Goal: Find specific page/section: Find specific page/section

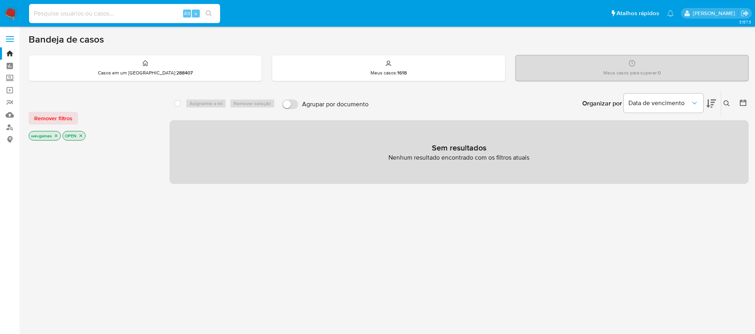
click at [66, 10] on input at bounding box center [124, 13] width 191 height 10
paste input "119780552209"
type input "119780552209"
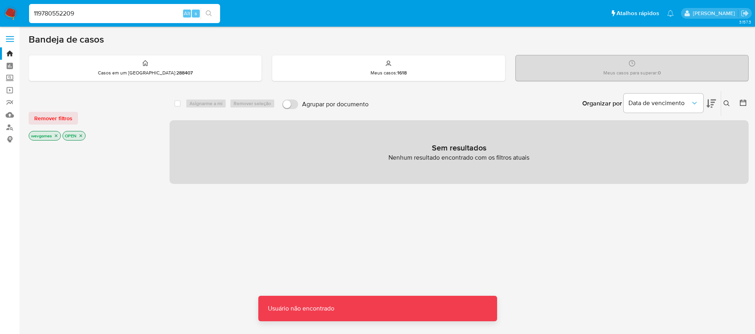
click at [93, 15] on input "119780552209" at bounding box center [124, 13] width 191 height 10
click at [117, 12] on input "119780552209" at bounding box center [124, 13] width 191 height 10
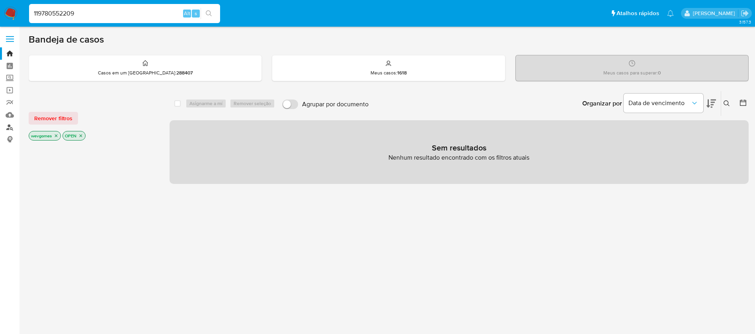
click at [9, 127] on link "Localizador de pessoas" at bounding box center [47, 127] width 95 height 12
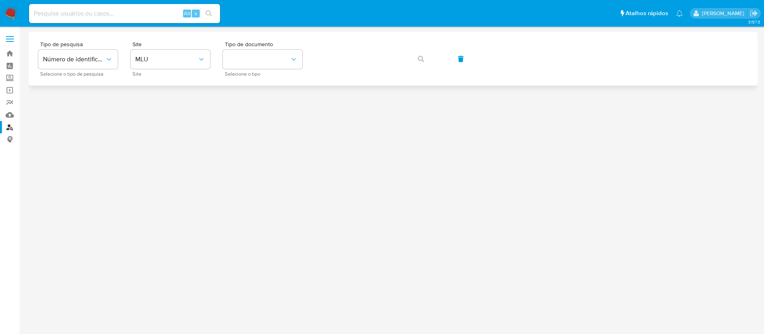
click at [210, 65] on div "Tipo de pesquisa Número de identificação Selecione o tipo de pesquisa Site MLU …" at bounding box center [393, 58] width 710 height 35
click at [192, 65] on button "MLU" at bounding box center [171, 59] width 80 height 19
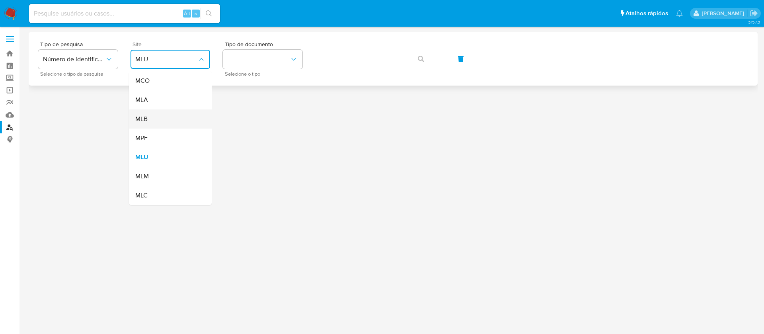
click at [153, 119] on div "MLB" at bounding box center [167, 118] width 65 height 19
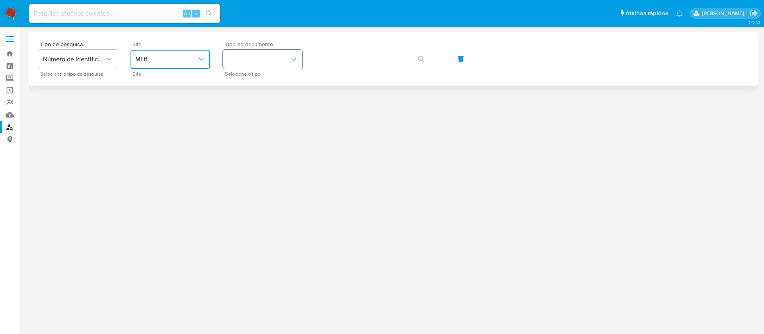
click at [264, 68] on button "identificationType" at bounding box center [263, 59] width 80 height 19
click at [245, 88] on div "CNPJ CNPJ" at bounding box center [260, 84] width 65 height 27
click at [423, 62] on span "button" at bounding box center [421, 59] width 6 height 18
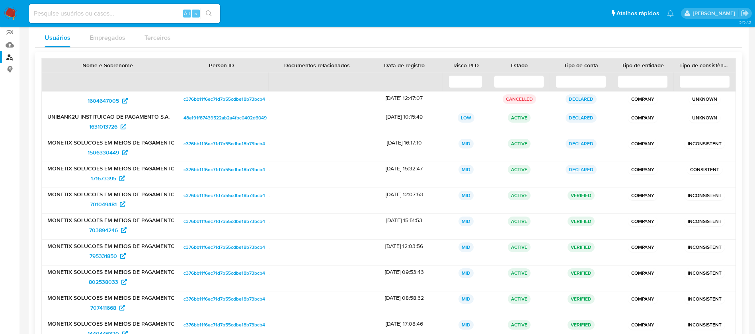
scroll to position [124, 0]
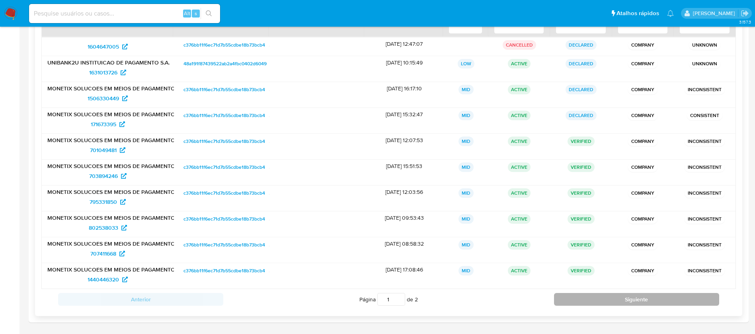
click at [573, 303] on button "Siguiente" at bounding box center [636, 299] width 165 height 13
type input "2"
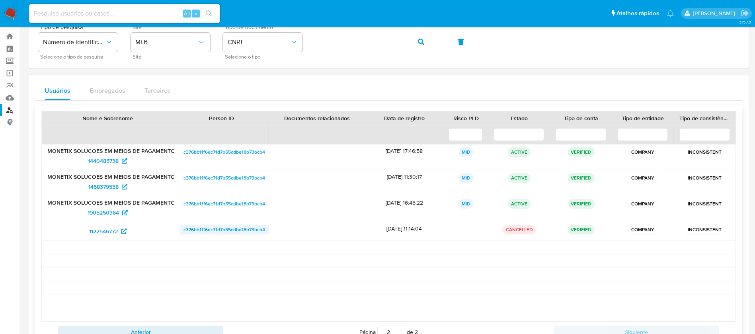
scroll to position [0, 0]
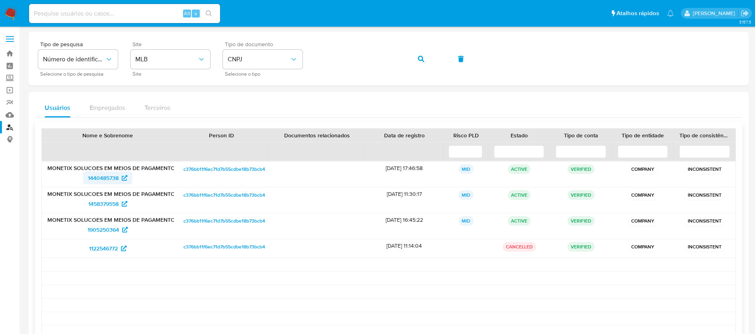
drag, startPoint x: 78, startPoint y: 181, endPoint x: 121, endPoint y: 181, distance: 42.6
click at [121, 181] on div "1440485738" at bounding box center [107, 178] width 121 height 13
click at [8, 116] on link "Mulan" at bounding box center [47, 115] width 95 height 12
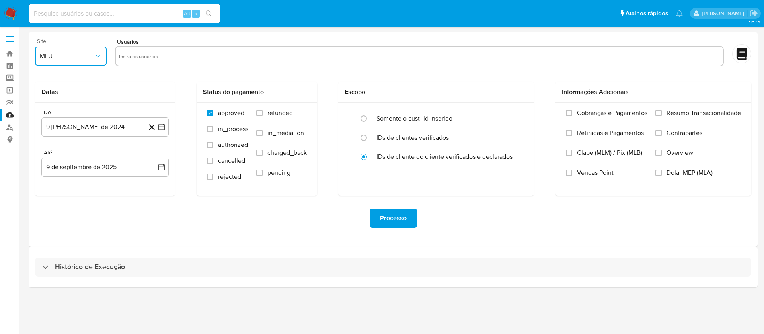
click at [79, 62] on button "MLU" at bounding box center [71, 56] width 72 height 19
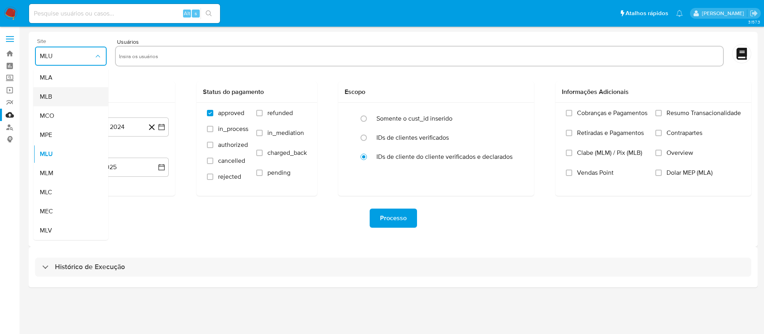
click at [53, 100] on div "MLB" at bounding box center [68, 96] width 57 height 19
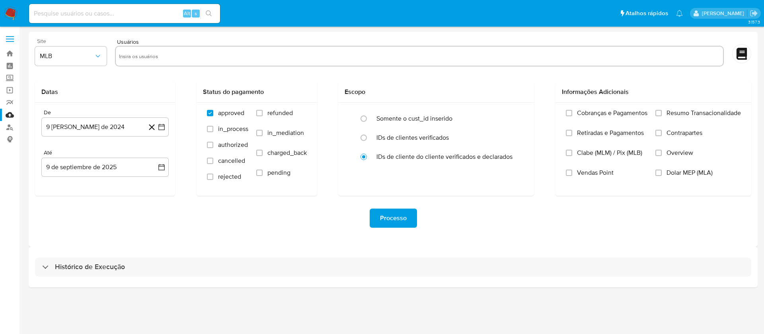
click at [146, 63] on div at bounding box center [419, 56] width 609 height 21
click at [145, 58] on input "text" at bounding box center [419, 56] width 601 height 13
paste input "1440485738"
type input "1440485738"
click at [658, 111] on input "Resumo Transacionalidade" at bounding box center [659, 113] width 6 height 6
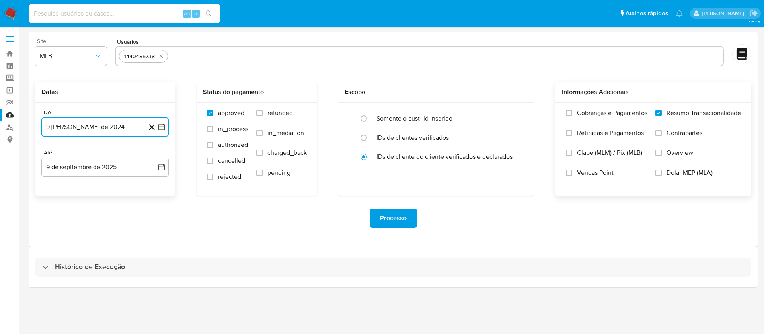
click at [83, 122] on button "9 de agosto de 2024" at bounding box center [104, 126] width 127 height 19
click at [102, 153] on span "agosto 2024" at bounding box center [101, 156] width 36 height 8
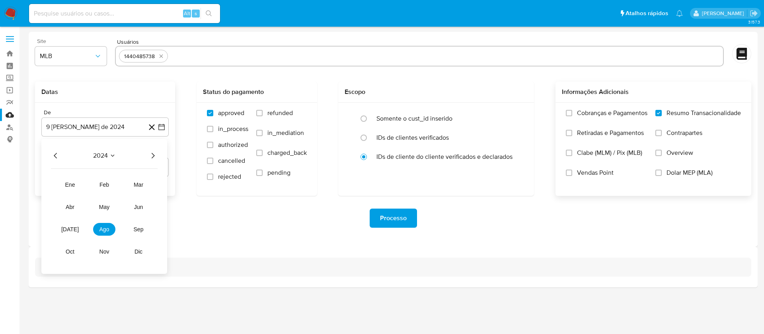
click at [153, 157] on icon "Año siguiente" at bounding box center [153, 156] width 3 height 6
click at [75, 233] on button "jul" at bounding box center [70, 229] width 22 height 13
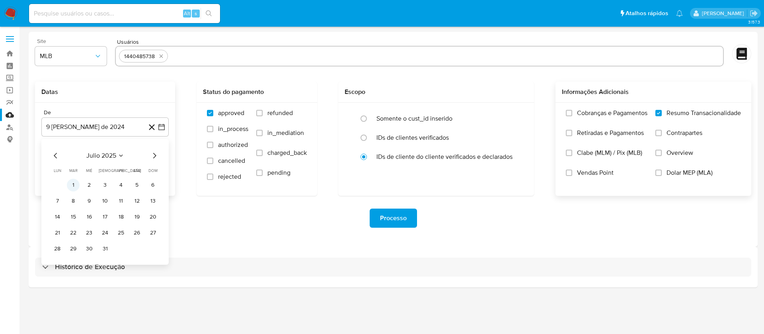
click at [71, 186] on button "1" at bounding box center [73, 185] width 13 height 13
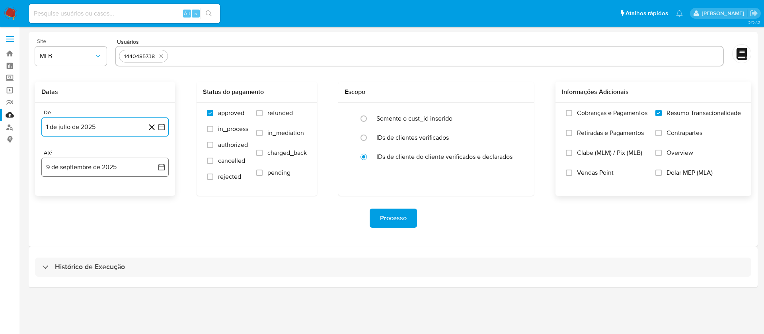
click at [98, 170] on button "9 de septiembre de 2025" at bounding box center [104, 167] width 127 height 19
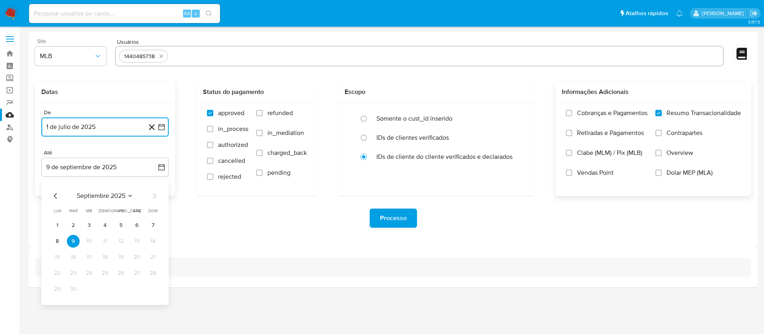
click at [94, 198] on span "septiembre 2025" at bounding box center [101, 196] width 49 height 8
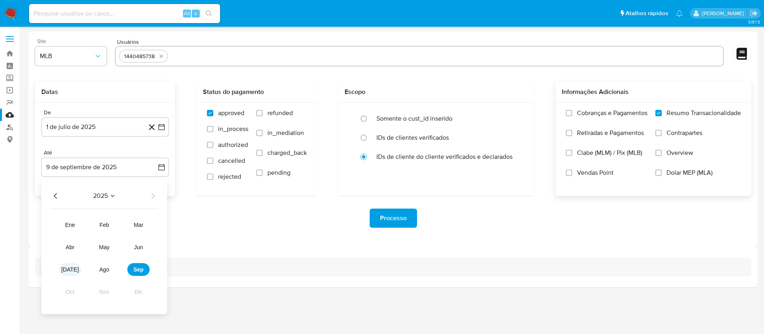
click at [68, 269] on span "jul" at bounding box center [70, 269] width 18 height 6
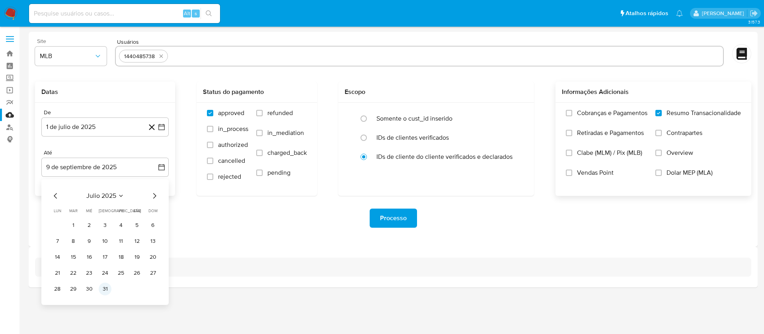
click at [107, 289] on button "31" at bounding box center [105, 289] width 13 height 13
click at [240, 250] on div "Histórico de Execução" at bounding box center [393, 267] width 729 height 41
click at [379, 223] on button "Processo" at bounding box center [393, 218] width 47 height 19
